Goal: Find specific page/section: Find specific page/section

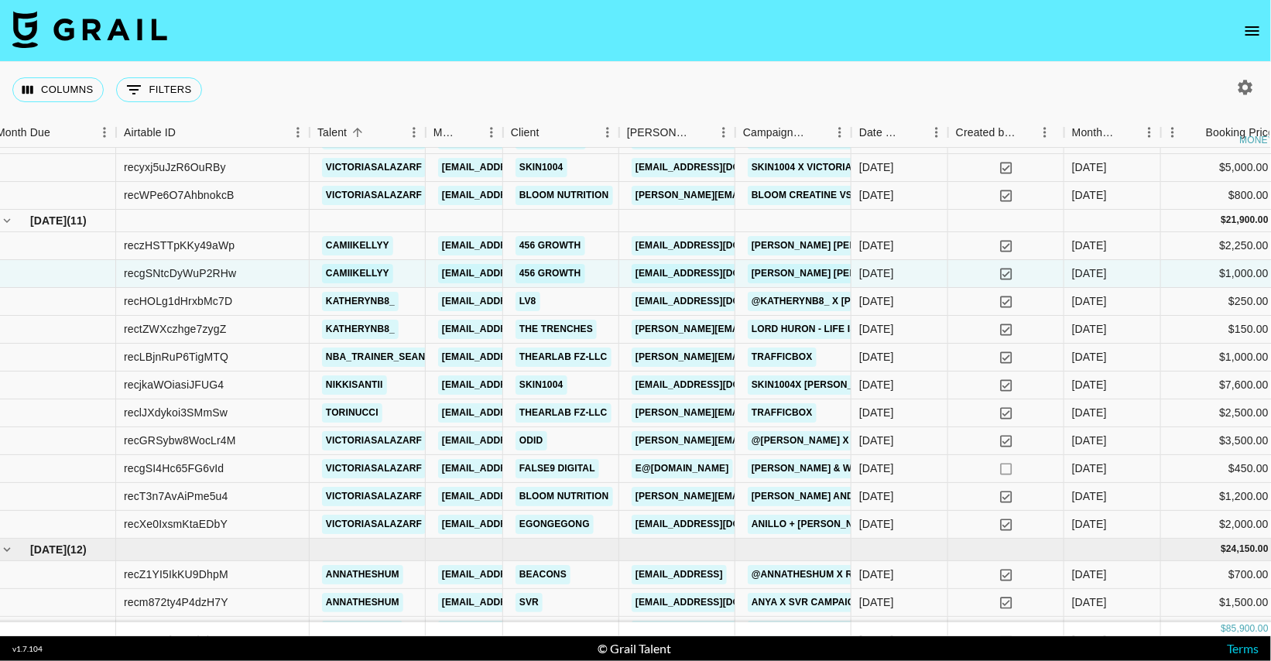
scroll to position [428, 0]
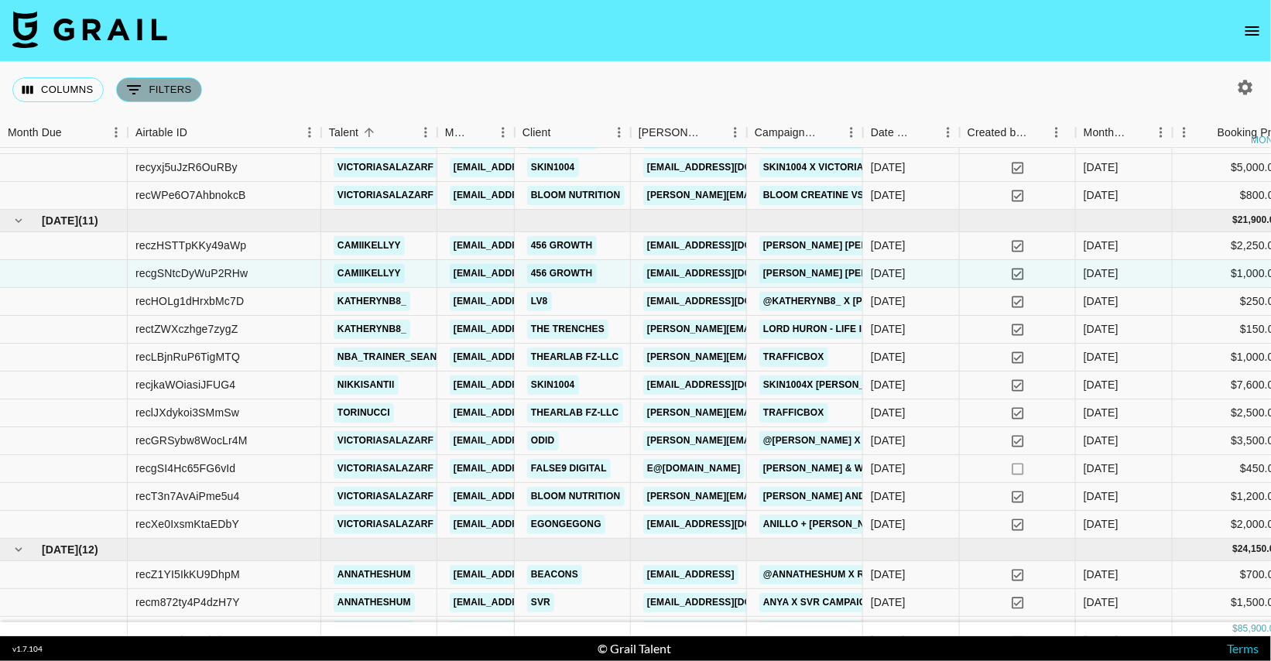
click at [156, 84] on button "0 Filters" at bounding box center [159, 89] width 86 height 25
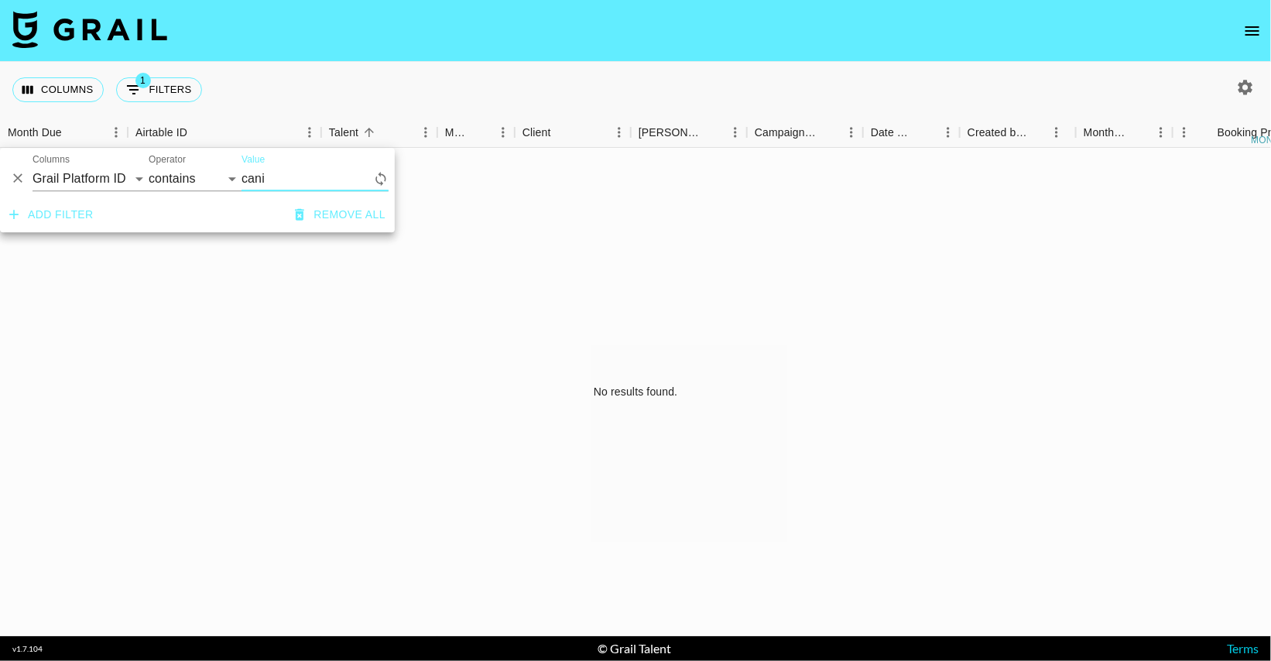
scroll to position [0, 0]
type input "c"
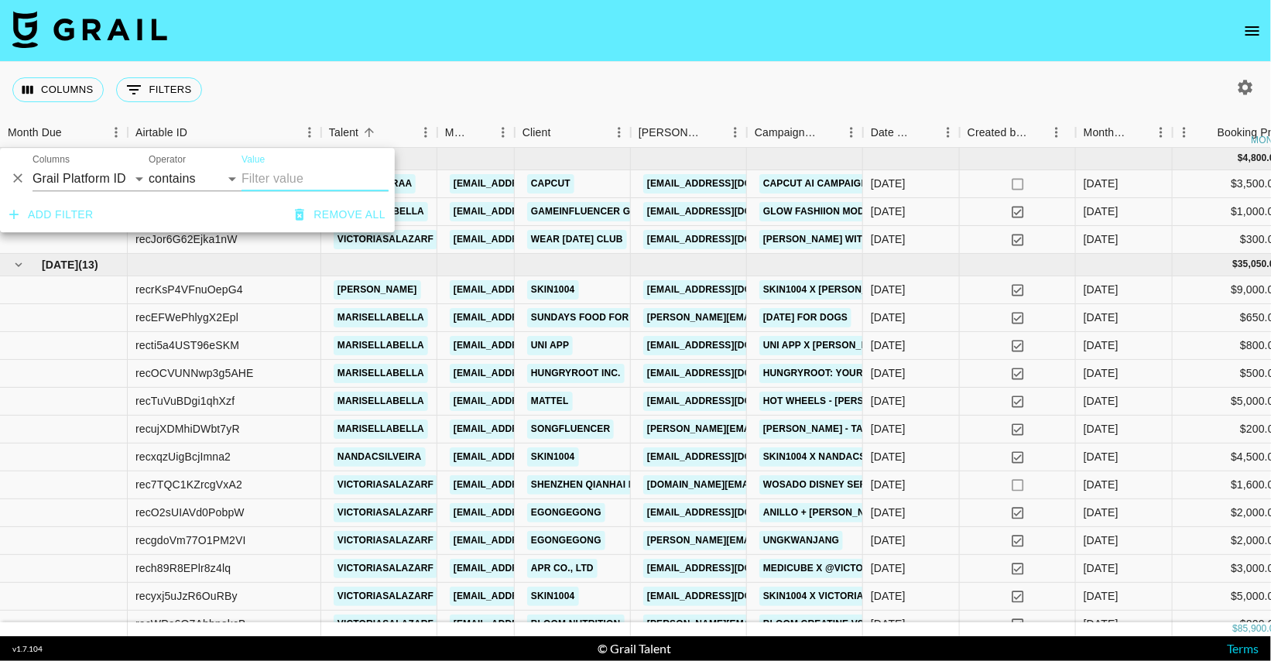
click at [419, 104] on div "Columns 0 Filters + Booking" at bounding box center [635, 90] width 1271 height 56
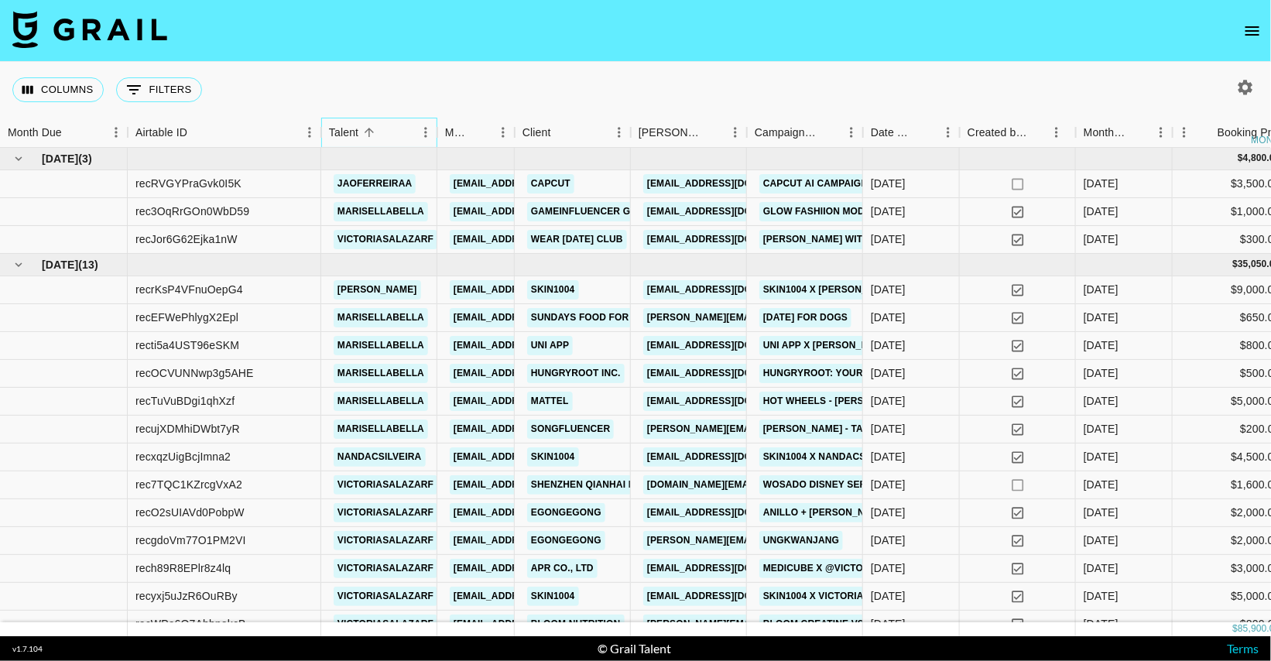
click at [395, 136] on div "Talent" at bounding box center [371, 133] width 85 height 30
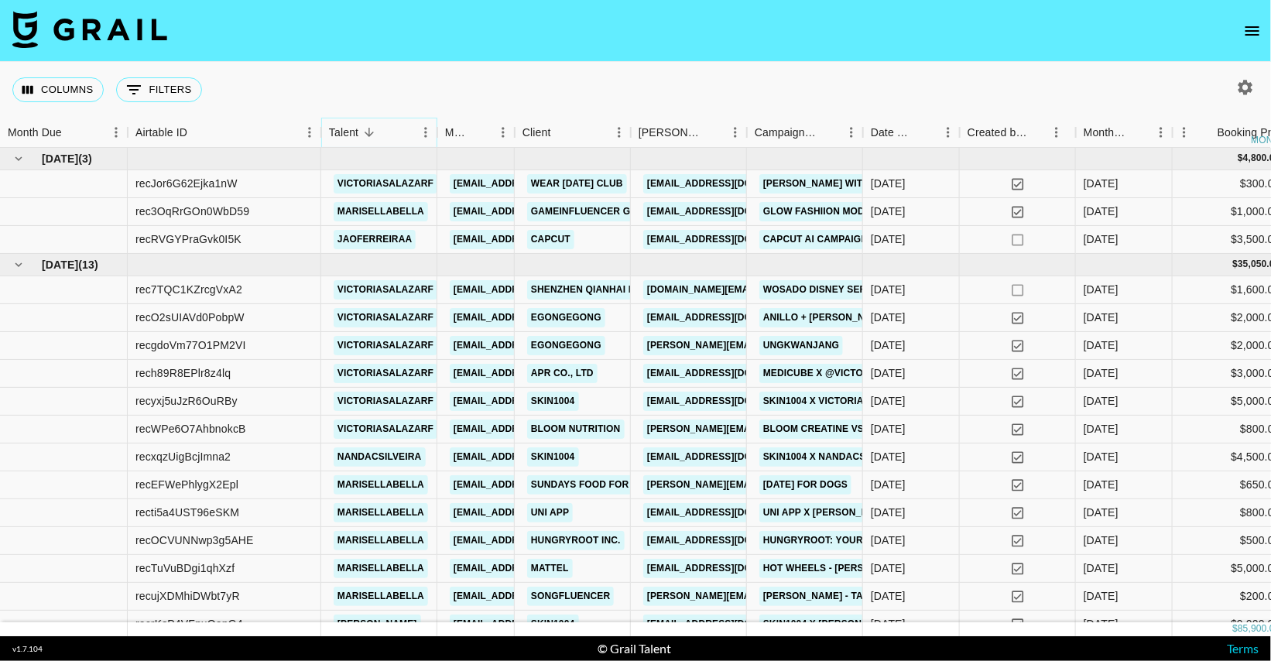
click at [423, 132] on icon "Menu" at bounding box center [425, 132] width 15 height 15
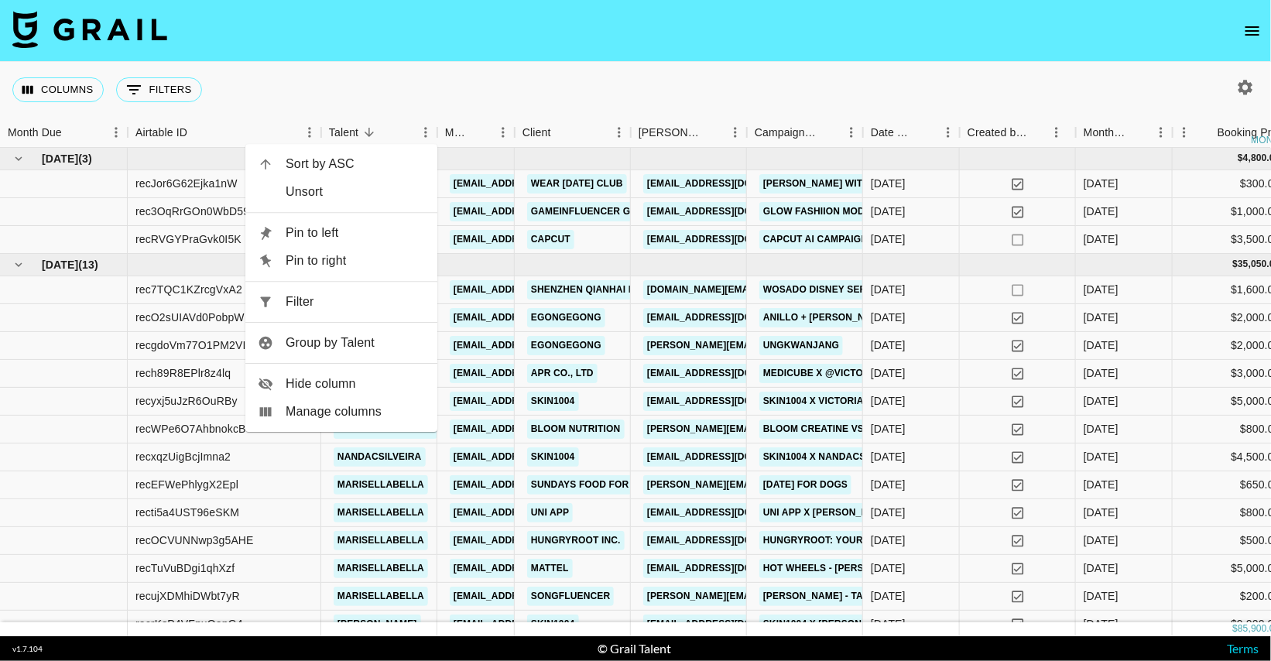
click at [329, 304] on span "Filter" at bounding box center [355, 302] width 139 height 19
select select "talentName"
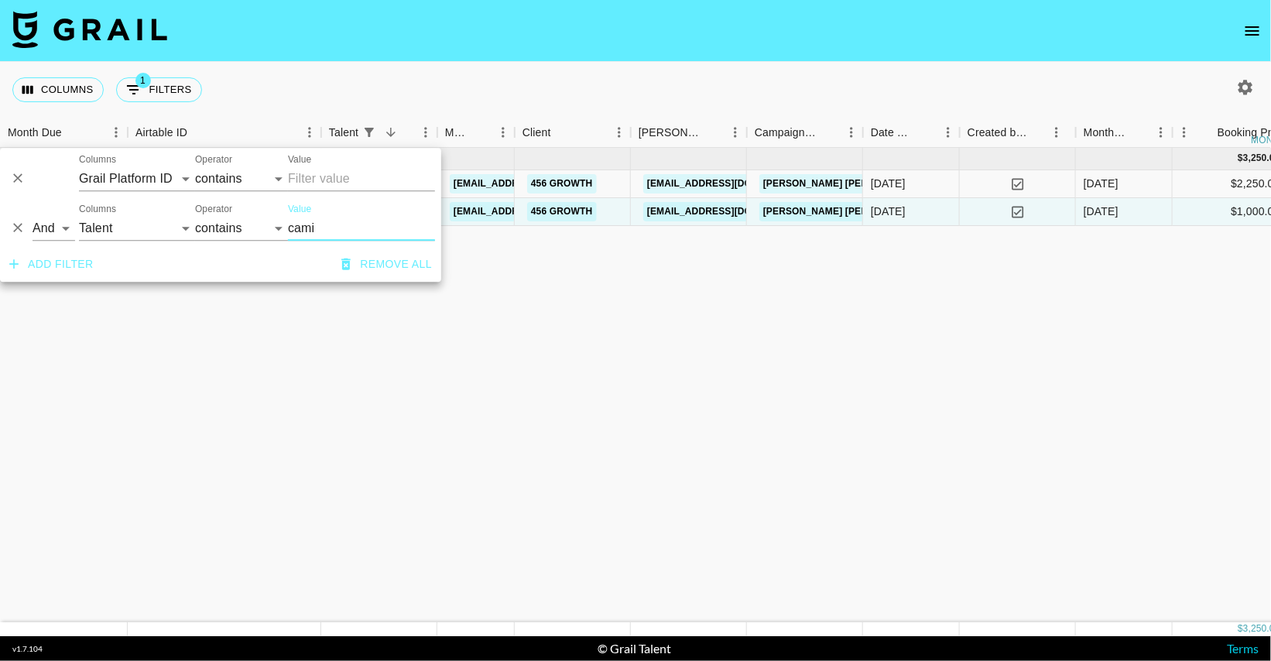
type input "cami"
click at [468, 382] on div "[DATE] ( 2 ) $ 3,250.00 $ 317.28 reczHSTTpKKy49aWp camiikellyy [EMAIL_ADDRESS][…" at bounding box center [1198, 385] width 2396 height 475
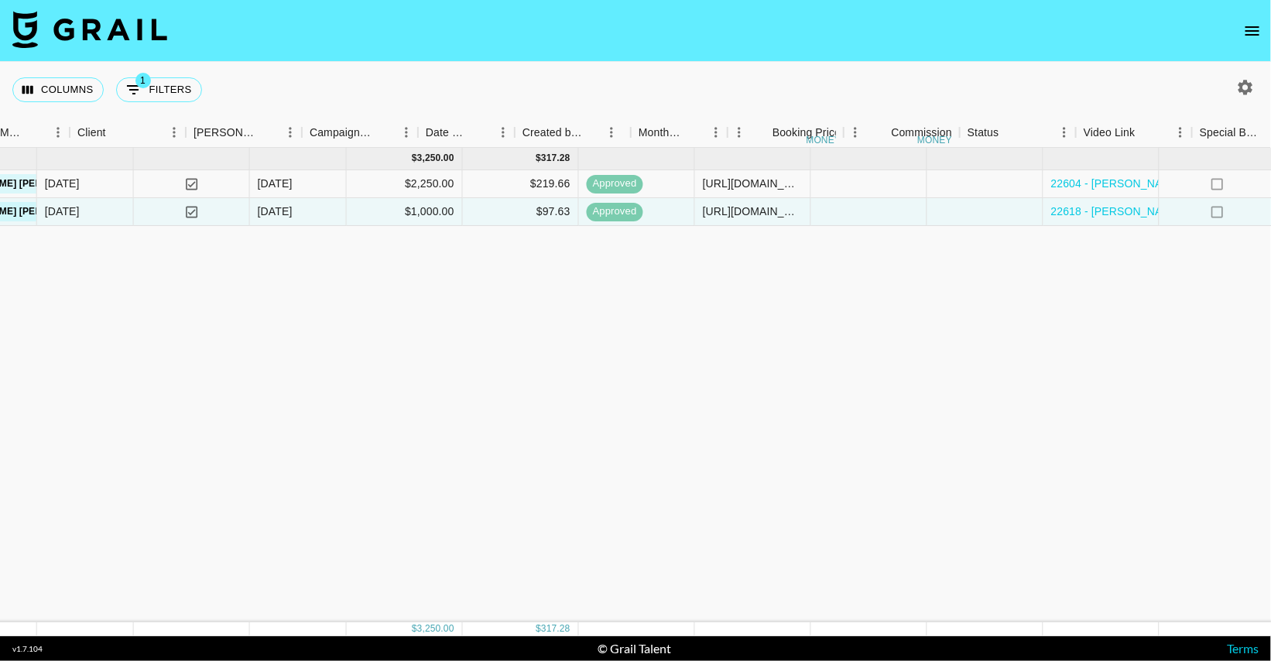
scroll to position [0, 1124]
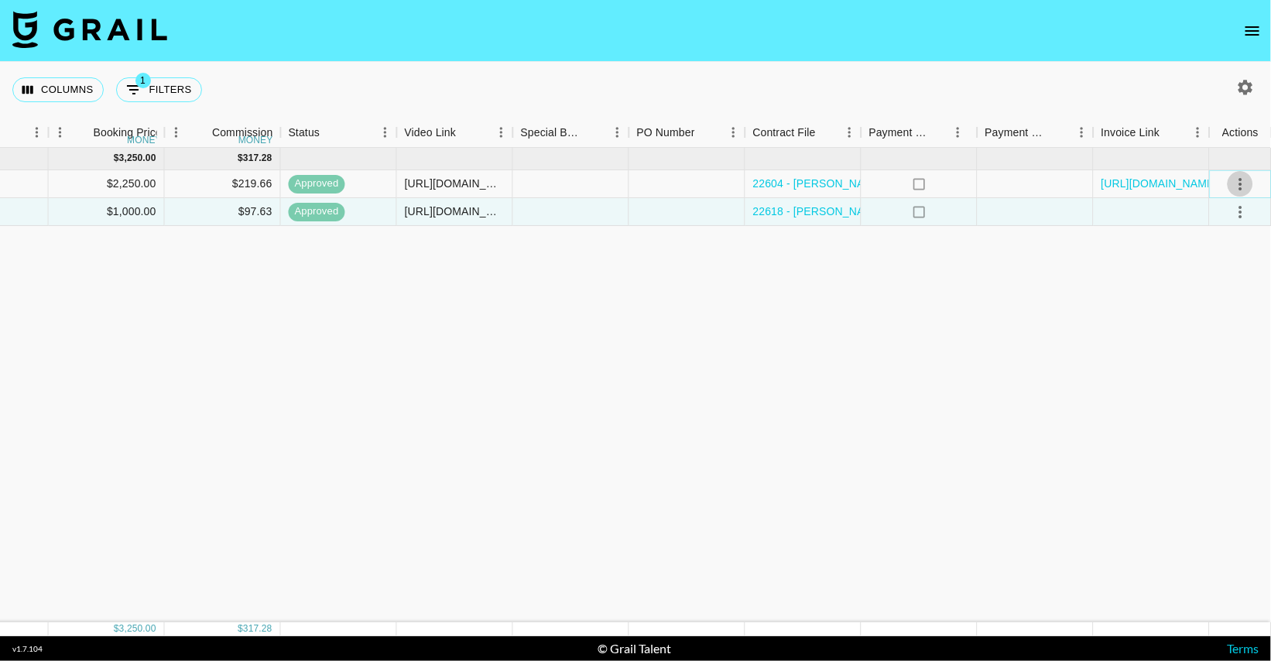
click at [1238, 184] on icon "select merge strategy" at bounding box center [1241, 184] width 19 height 19
click at [1000, 314] on div "[DATE] ( 2 ) $ 3,250.00 $ 317.28 reczHSTTpKKy49aWp camiikellyy [EMAIL_ADDRESS][…" at bounding box center [74, 385] width 2396 height 475
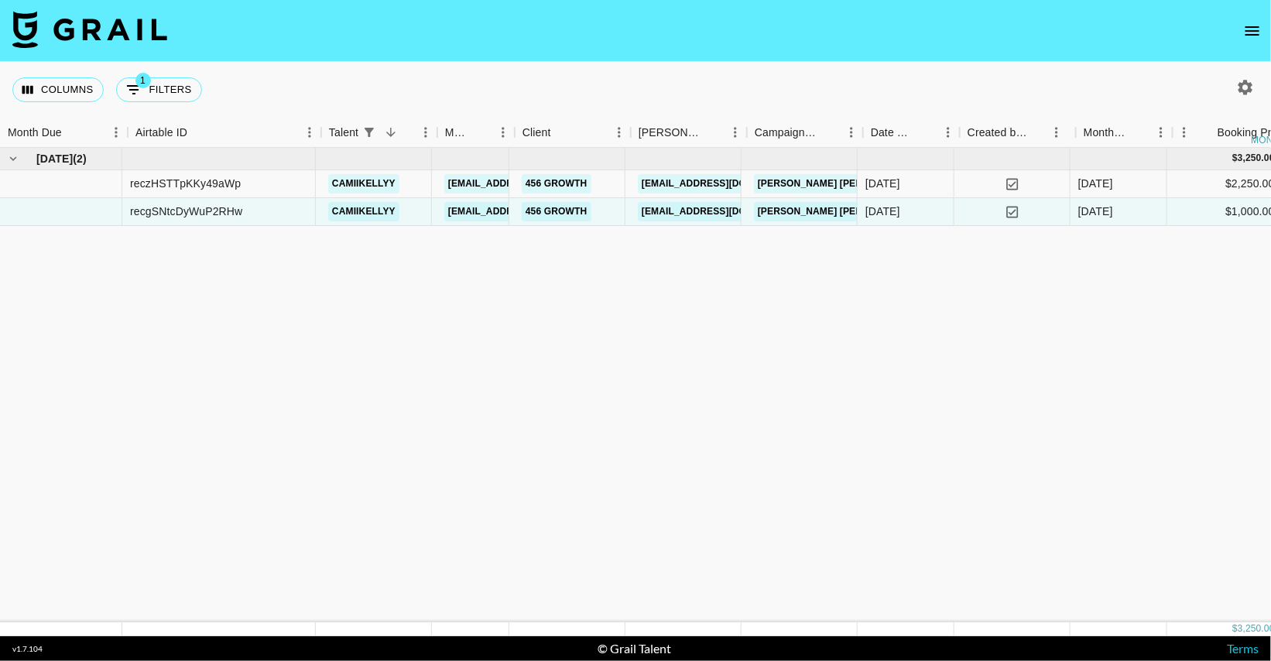
scroll to position [0, 0]
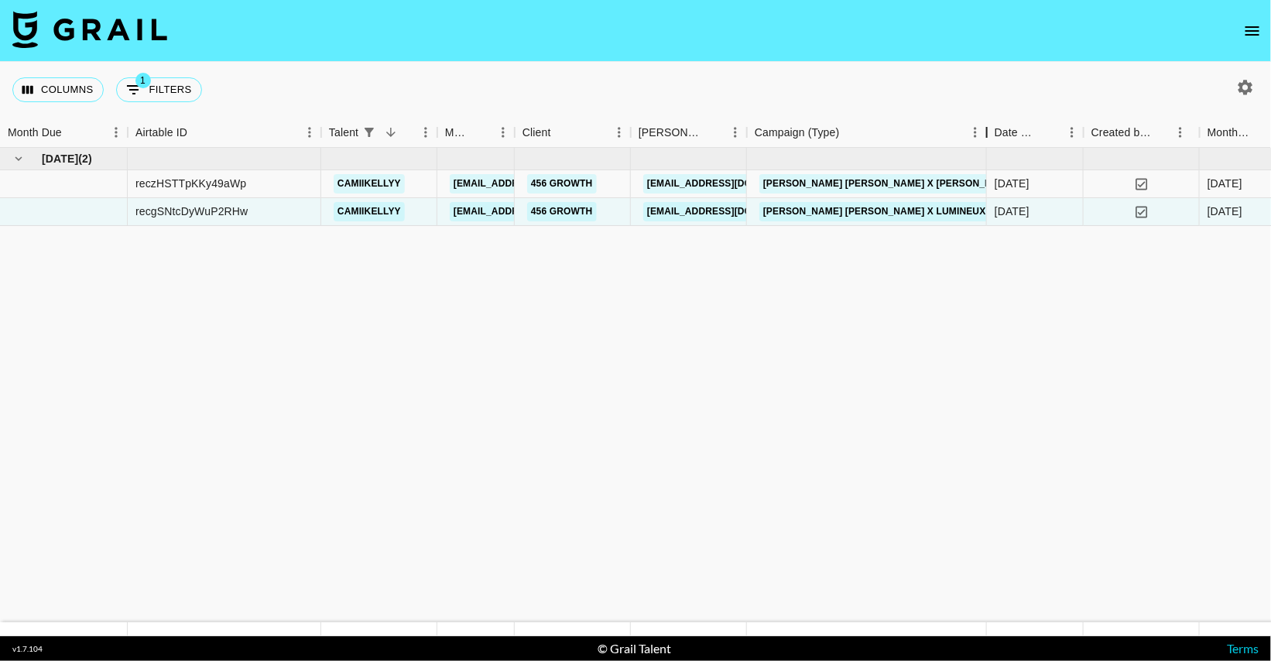
drag, startPoint x: 865, startPoint y: 135, endPoint x: 989, endPoint y: 128, distance: 124.8
click at [989, 128] on div "Campaign (Type)" at bounding box center [987, 133] width 19 height 30
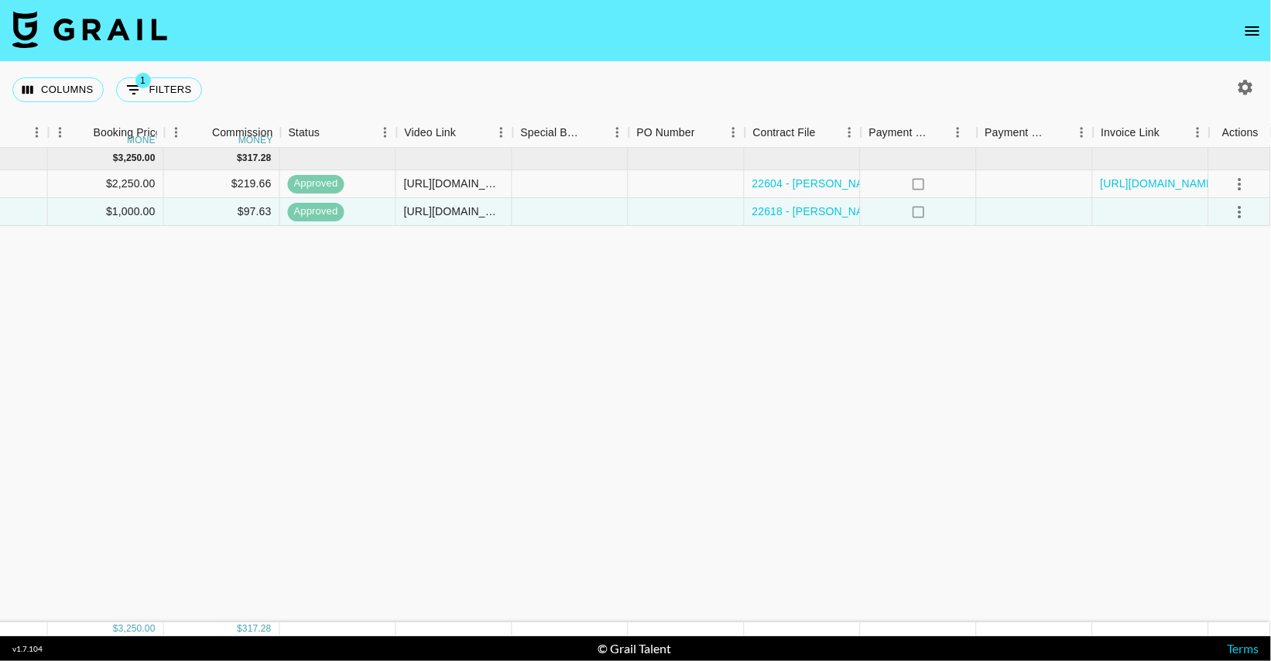
scroll to position [0, 1124]
